Goal: Information Seeking & Learning: Learn about a topic

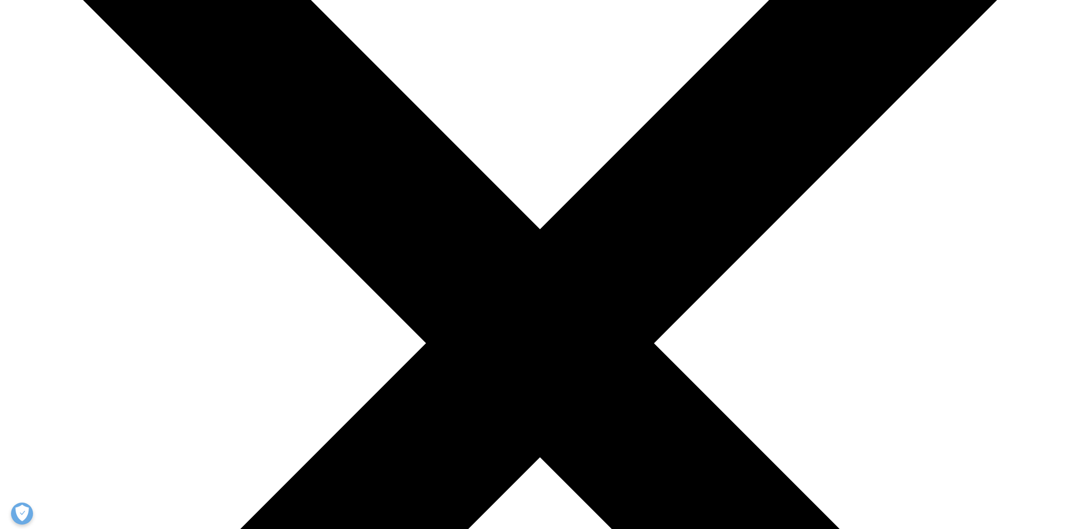
scroll to position [215, 0]
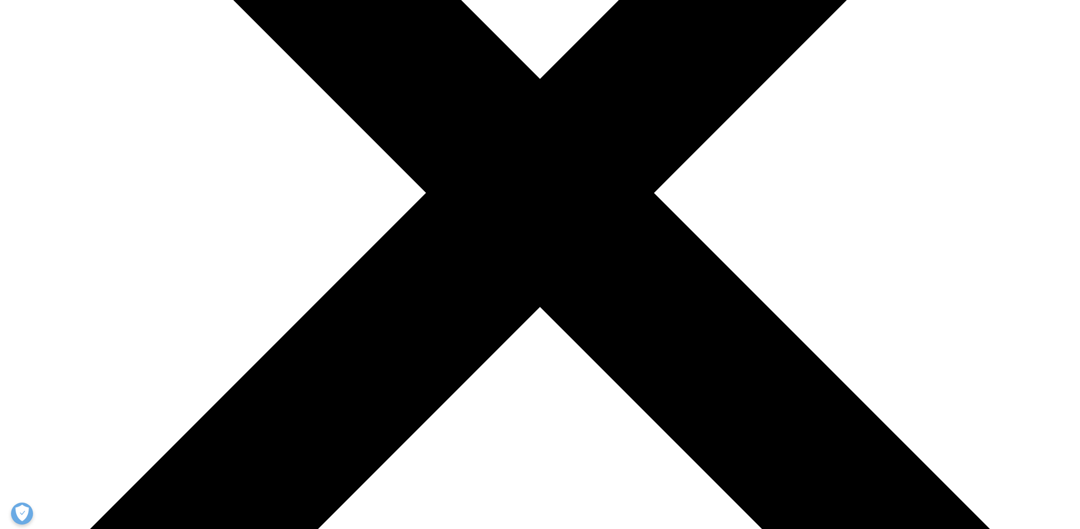
scroll to position [357, 0]
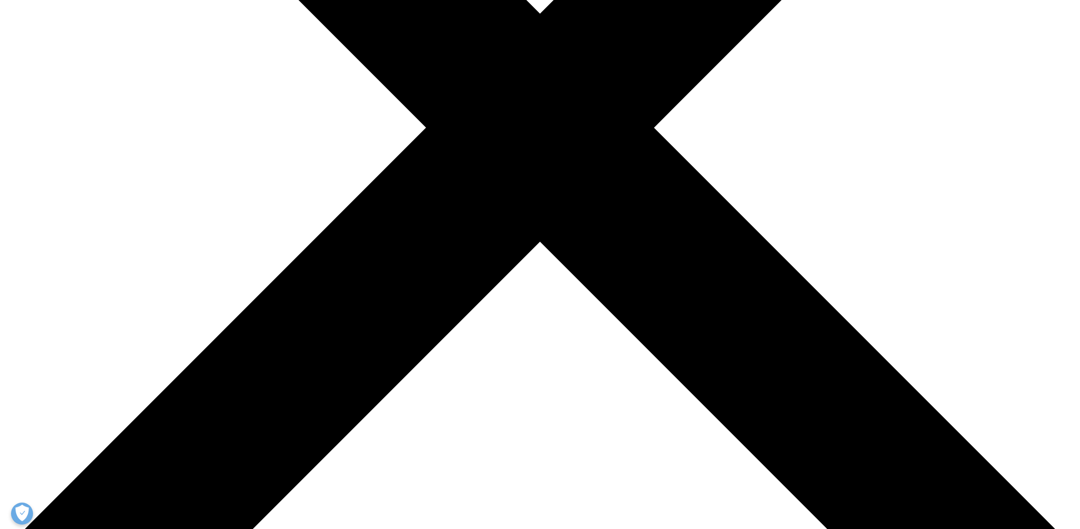
scroll to position [327, 0]
